Goal: Task Accomplishment & Management: Manage account settings

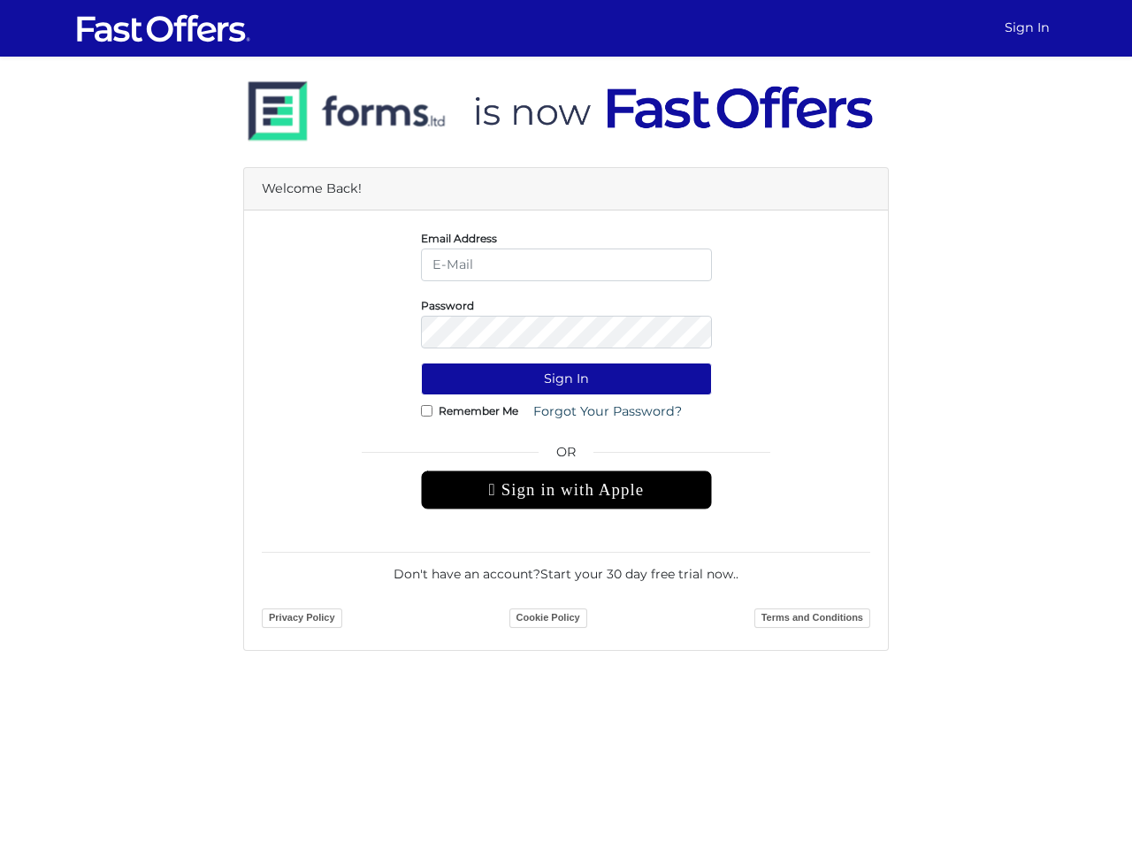
click at [566, 378] on button "Sign In" at bounding box center [566, 379] width 291 height 33
click at [566, 490] on div " Sign in with Apple" at bounding box center [566, 489] width 291 height 39
